Goal: Task Accomplishment & Management: Use online tool/utility

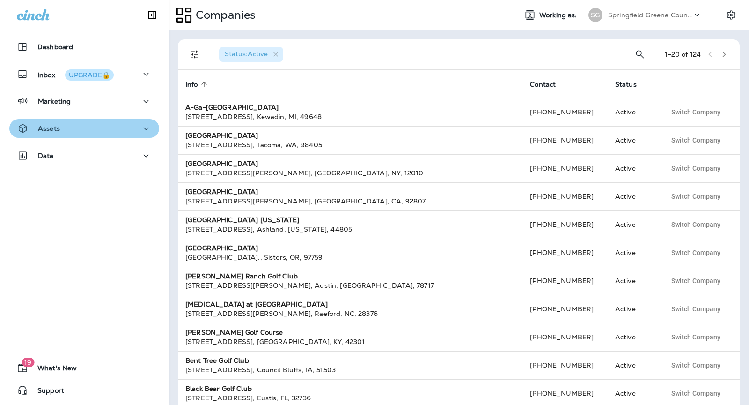
click at [112, 132] on div "Assets" at bounding box center [84, 129] width 135 height 12
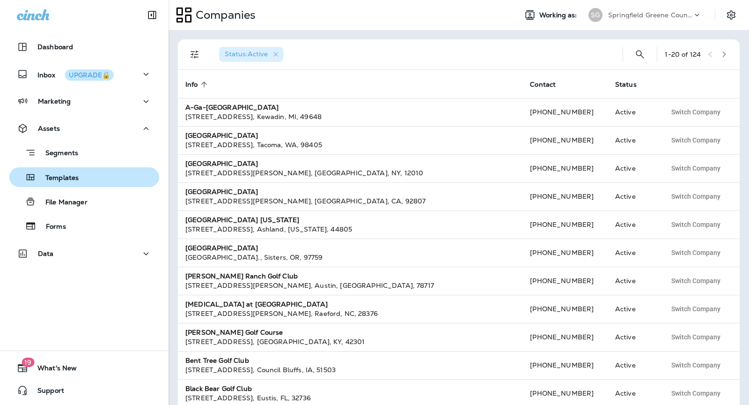
click at [111, 176] on div "Templates" at bounding box center [84, 177] width 142 height 14
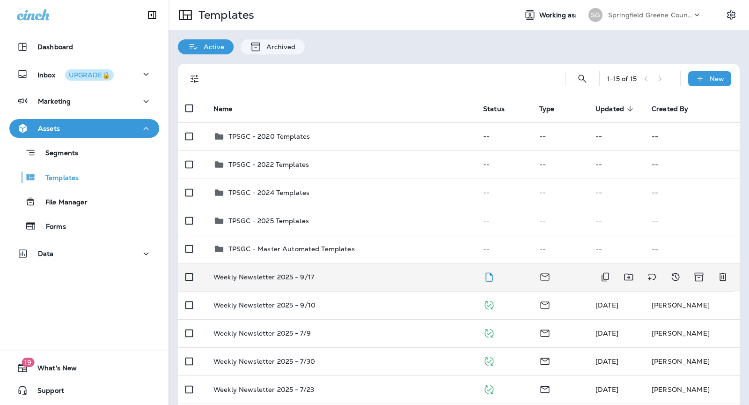
click at [387, 278] on div "Weekly Newsletter 2025 - 9/17" at bounding box center [341, 276] width 255 height 7
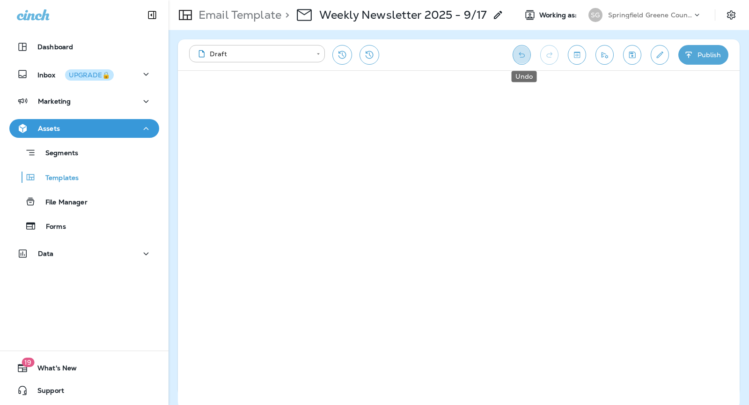
click at [525, 57] on icon "Undo" at bounding box center [522, 55] width 6 height 6
click at [523, 53] on icon "Undo" at bounding box center [522, 55] width 6 height 6
click at [634, 55] on icon "Save" at bounding box center [632, 55] width 7 height 7
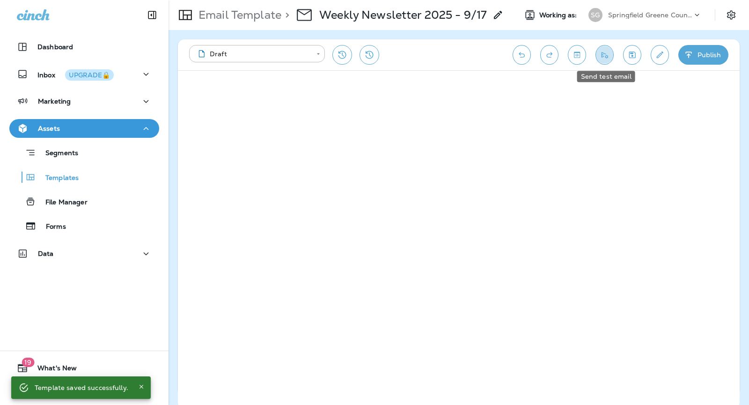
click at [603, 57] on icon "Send test email" at bounding box center [605, 55] width 7 height 6
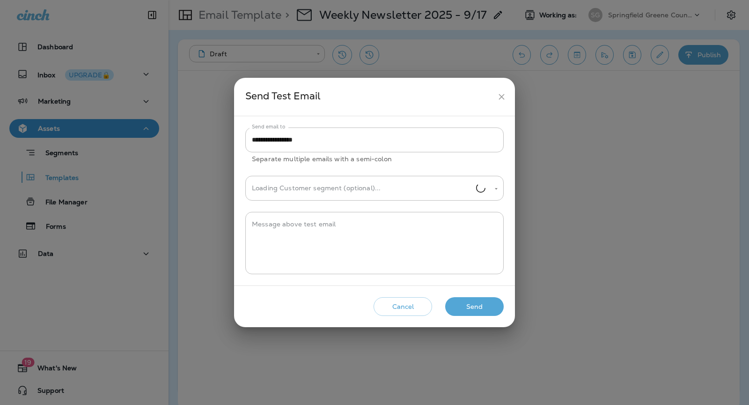
click at [467, 302] on button "Send" at bounding box center [474, 306] width 59 height 19
